Goal: Task Accomplishment & Management: Manage account settings

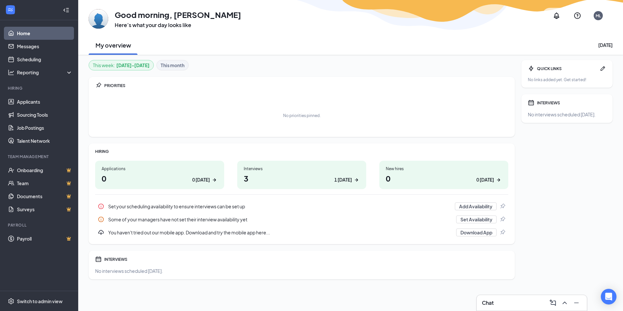
click at [297, 177] on h1 "3 1 today" at bounding box center [302, 178] width 116 height 11
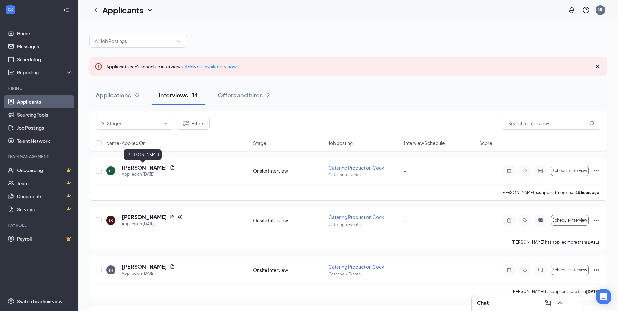
click at [148, 169] on h5 "[PERSON_NAME]" at bounding box center [144, 167] width 45 height 7
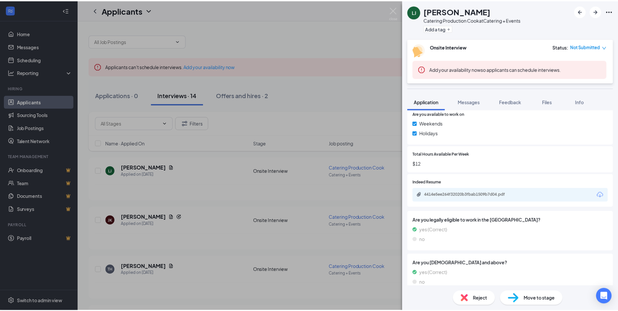
scroll to position [326, 0]
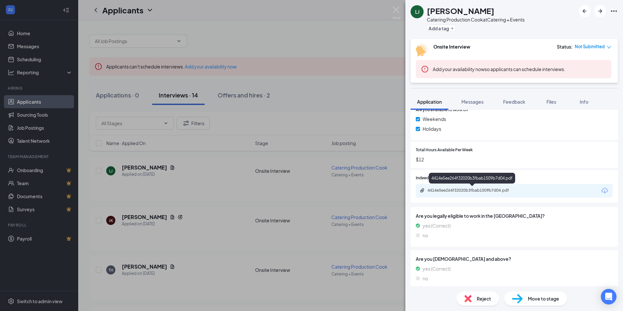
click at [466, 190] on div "4414e5ee264f32020b3fbab1509b7d04.pdf" at bounding box center [473, 190] width 91 height 5
click at [336, 90] on div "LJ [PERSON_NAME] Catering Production Cook at Catering + Events Add a tag Onsite…" at bounding box center [311, 155] width 623 height 311
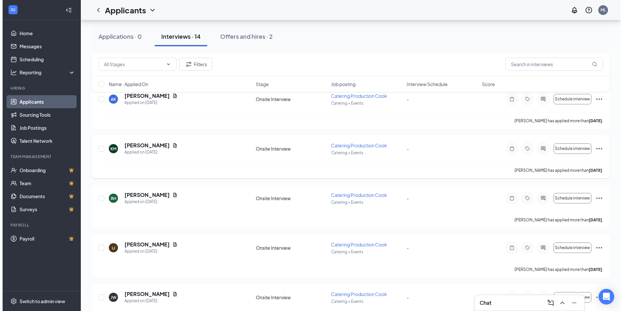
scroll to position [326, 0]
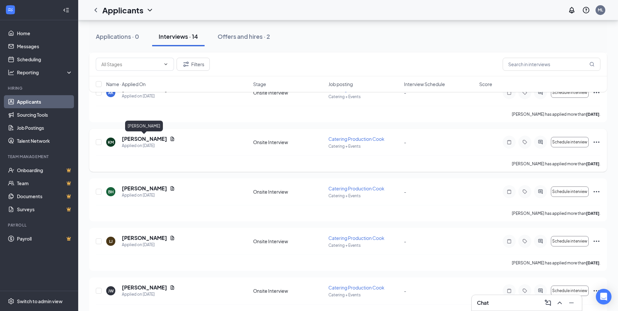
click at [139, 138] on h5 "[PERSON_NAME]" at bounding box center [144, 138] width 45 height 7
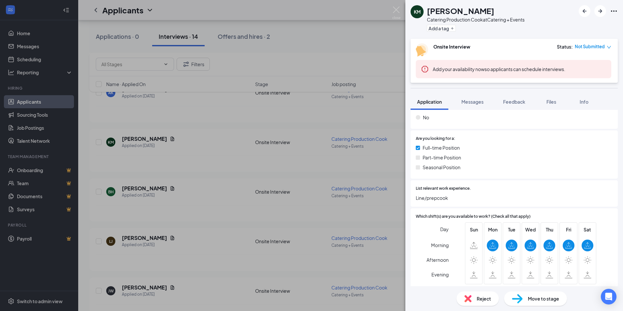
scroll to position [293, 0]
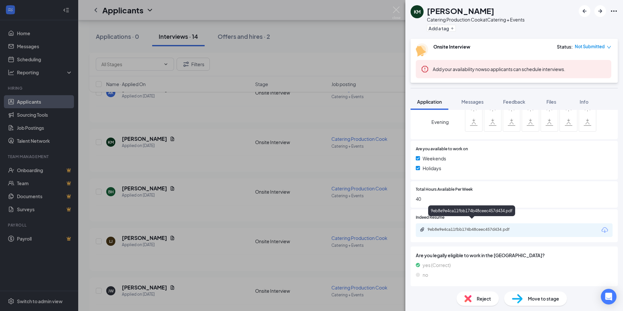
click at [445, 218] on div "9eb8e9e4ca11fbb174b48ceec457d434.pdf" at bounding box center [471, 211] width 87 height 13
click at [444, 227] on div "9eb8e9e4ca11fbb174b48ceec457d434.pdf" at bounding box center [473, 229] width 91 height 5
click at [146, 138] on div "KM [PERSON_NAME] Catering Production Cook at Catering + Events Add a tag Onsite…" at bounding box center [311, 155] width 623 height 311
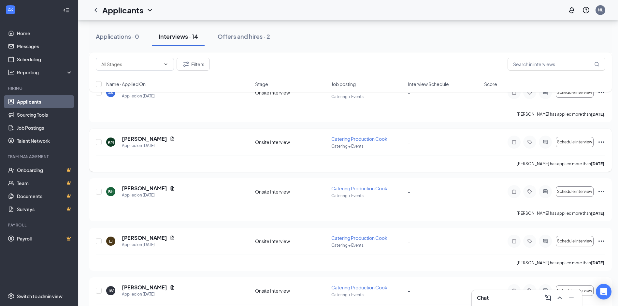
click at [598, 141] on icon "Ellipses" at bounding box center [602, 142] width 8 height 8
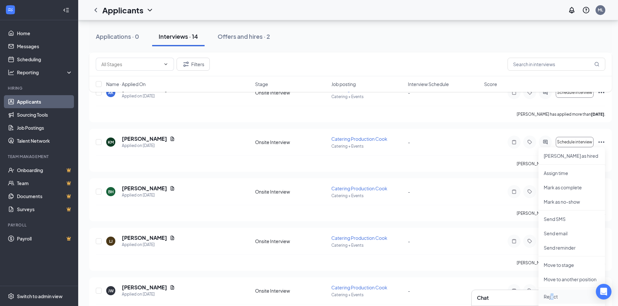
click at [552, 296] on p "Reject" at bounding box center [572, 296] width 56 height 7
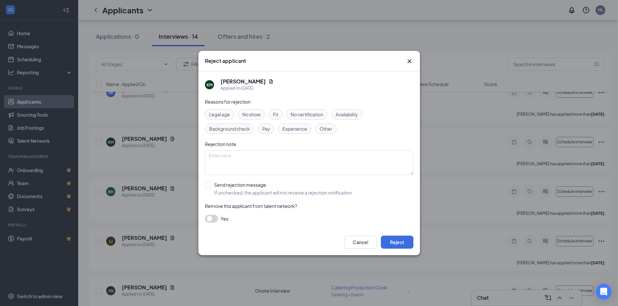
click at [312, 127] on div "Legal age No show Fit No certification Availability Background check Pay Experi…" at bounding box center [309, 121] width 209 height 25
click at [306, 128] on span "Experience" at bounding box center [295, 128] width 25 height 7
click at [299, 131] on span "Experience" at bounding box center [295, 128] width 25 height 7
click at [217, 216] on div "Yes" at bounding box center [309, 219] width 209 height 8
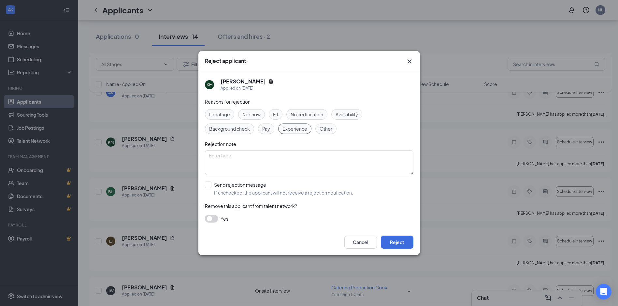
click at [215, 181] on div "Reasons for rejection Legal age No show Fit No certification Availability Backg…" at bounding box center [309, 163] width 209 height 131
click at [212, 185] on input "Send rejection message If unchecked, the applicant will not receive a rejection…" at bounding box center [279, 189] width 148 height 14
checkbox input "true"
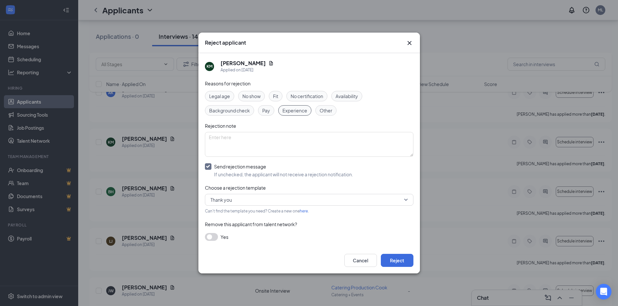
click at [216, 236] on button "button" at bounding box center [211, 237] width 13 height 8
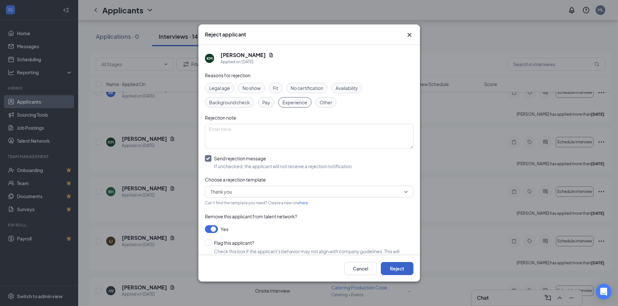
click at [395, 265] on button "Reject" at bounding box center [397, 268] width 33 height 13
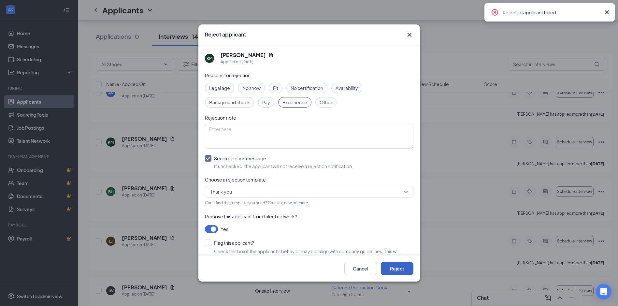
click at [397, 273] on button "Reject" at bounding box center [397, 268] width 33 height 13
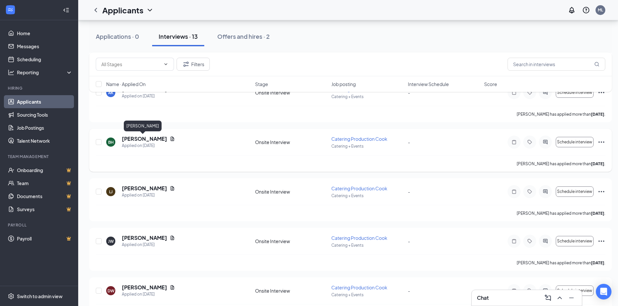
click at [145, 139] on h5 "[PERSON_NAME]" at bounding box center [144, 138] width 45 height 7
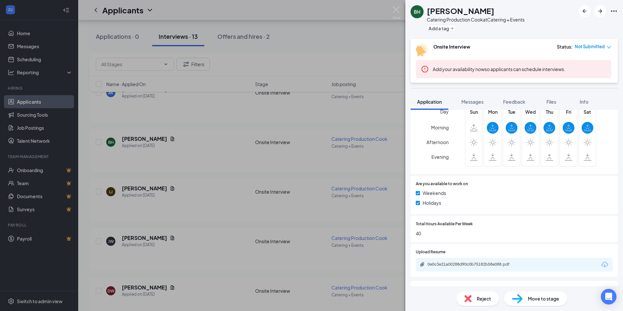
scroll to position [261, 0]
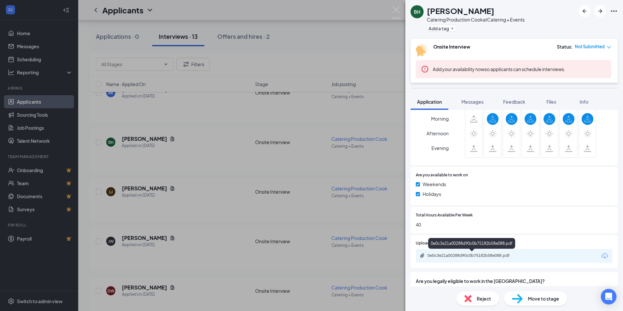
click at [468, 256] on div "0e0c3e21a00288d90c0b75182b58e088.pdf" at bounding box center [473, 255] width 91 height 5
click at [203, 172] on div "BH [PERSON_NAME] Catering Production Cook at Catering + Events Add a tag Onsite…" at bounding box center [311, 155] width 623 height 311
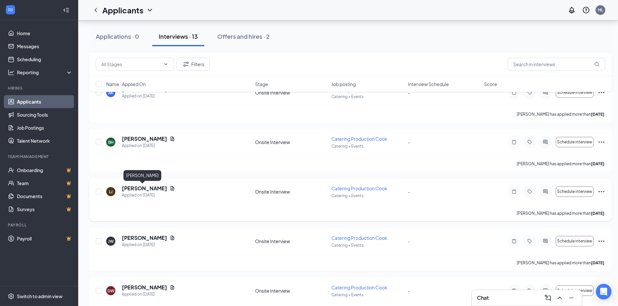
click at [131, 188] on h5 "[PERSON_NAME]" at bounding box center [144, 188] width 45 height 7
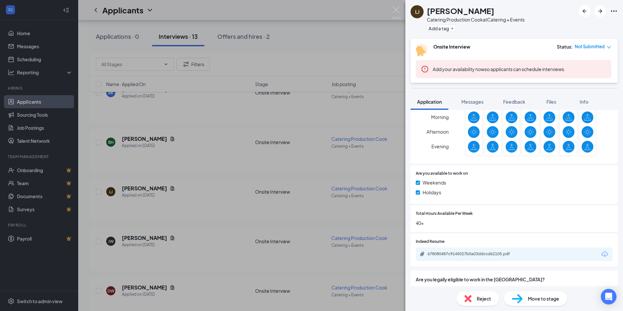
scroll to position [331, 0]
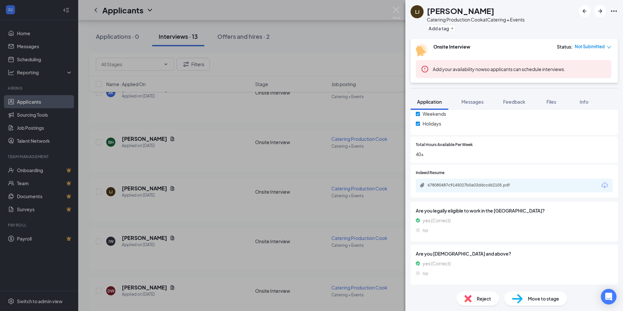
click at [469, 181] on div "678080487c9145027b0a03ddccd62105.pdf" at bounding box center [514, 186] width 197 height 14
click at [468, 186] on div "678080487c9145027b0a03ddccd62105.pdf" at bounding box center [473, 185] width 91 height 5
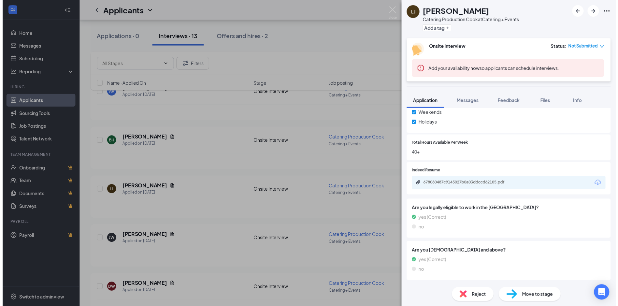
scroll to position [329, 0]
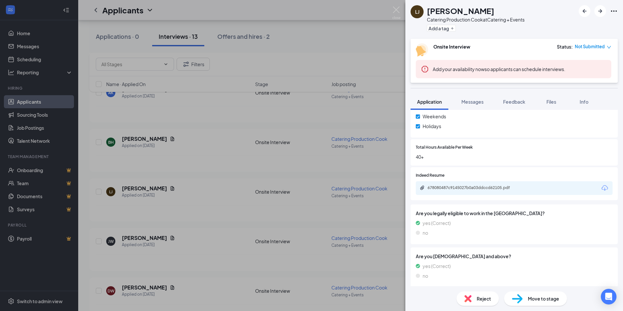
click at [394, 24] on div "LJ [PERSON_NAME] Catering Production Cook at Catering + Events Add a tag Onsite…" at bounding box center [311, 155] width 623 height 311
